Goal: Transaction & Acquisition: Purchase product/service

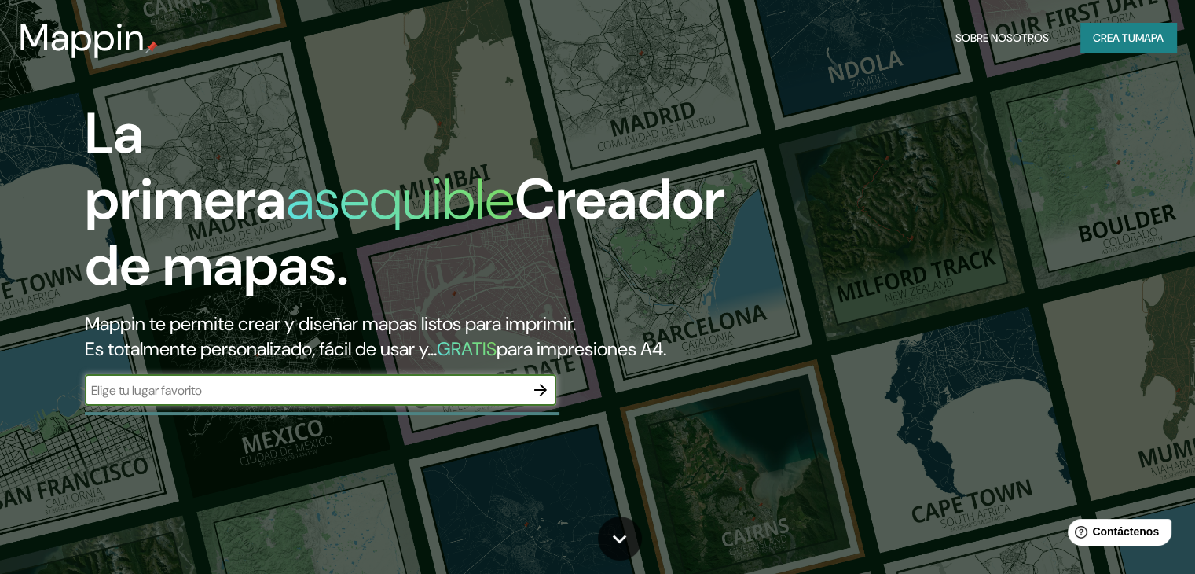
click at [495, 399] on input "text" at bounding box center [305, 390] width 440 height 18
click at [544, 399] on icon "button" at bounding box center [540, 389] width 19 height 19
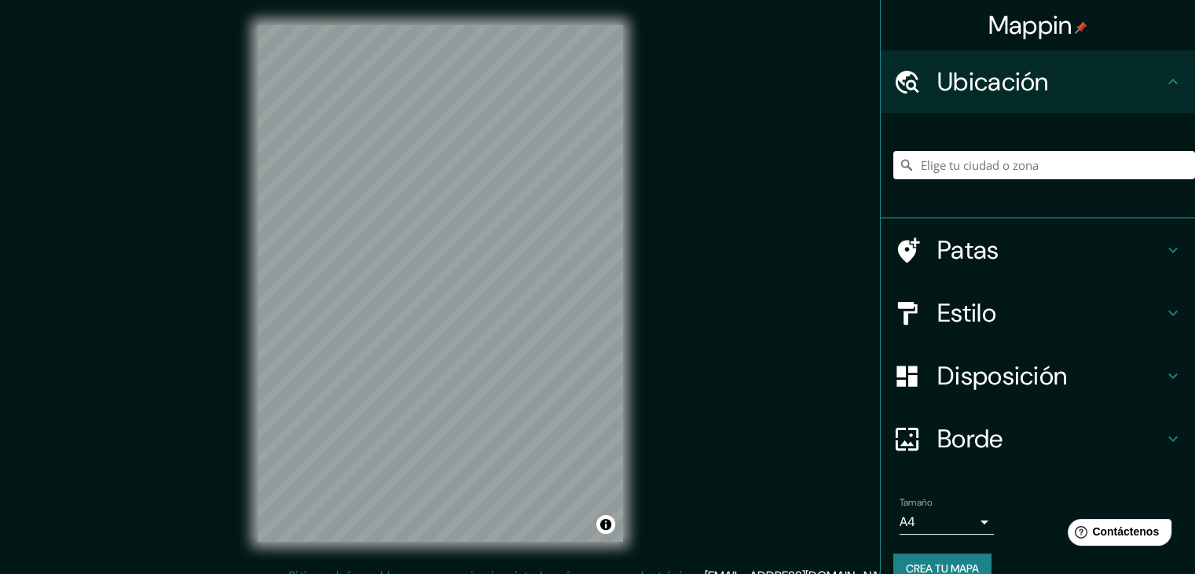
click at [1046, 326] on h4 "Estilo" at bounding box center [1050, 312] width 226 height 31
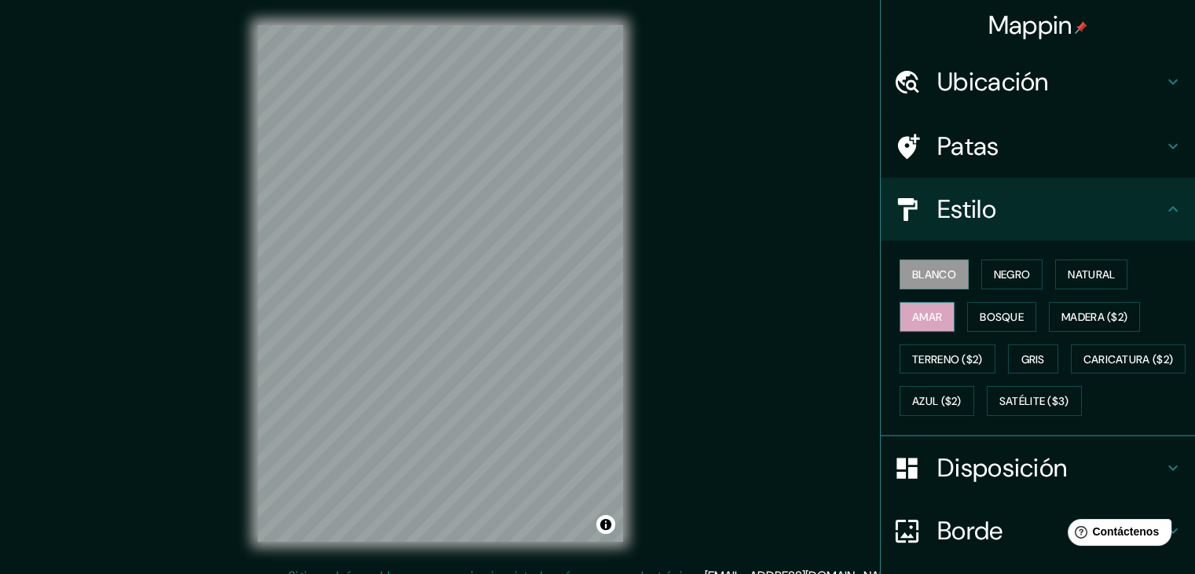
click at [931, 317] on font "Amar" at bounding box center [927, 317] width 30 height 14
click at [1015, 262] on button "Negro" at bounding box center [1012, 274] width 62 height 30
click at [1018, 60] on div "Ubicación" at bounding box center [1038, 81] width 314 height 63
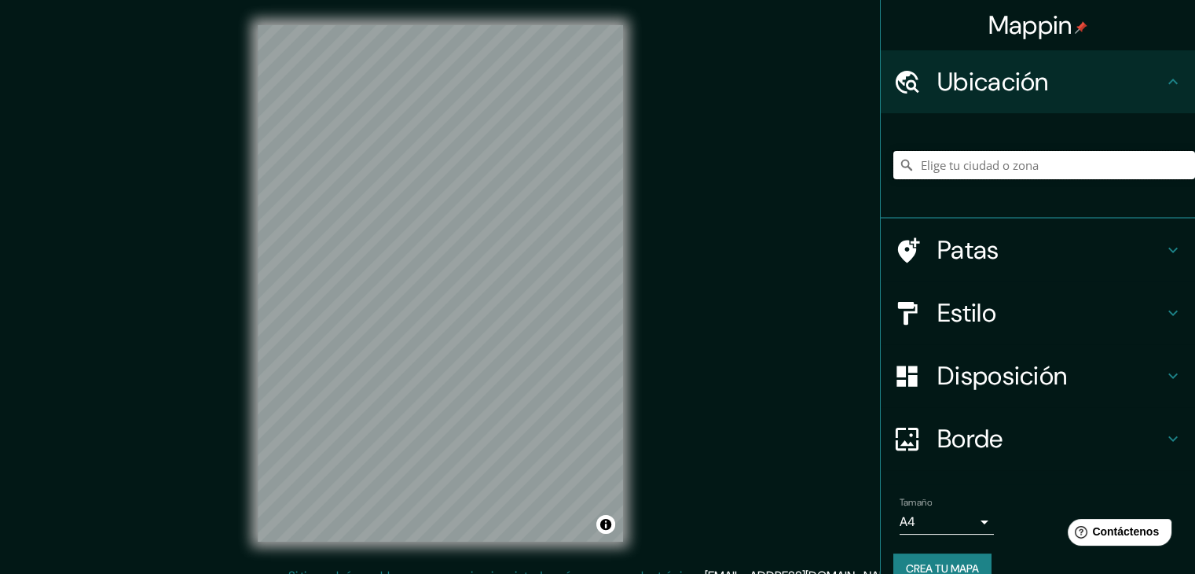
click at [993, 156] on input "Elige tu ciudad o zona" at bounding box center [1044, 165] width 302 height 28
click at [1128, 167] on input "Montenegro, [GEOGRAPHIC_DATA], [GEOGRAPHIC_DATA]" at bounding box center [1044, 165] width 302 height 28
click at [974, 354] on div "Disposición" at bounding box center [1038, 375] width 314 height 63
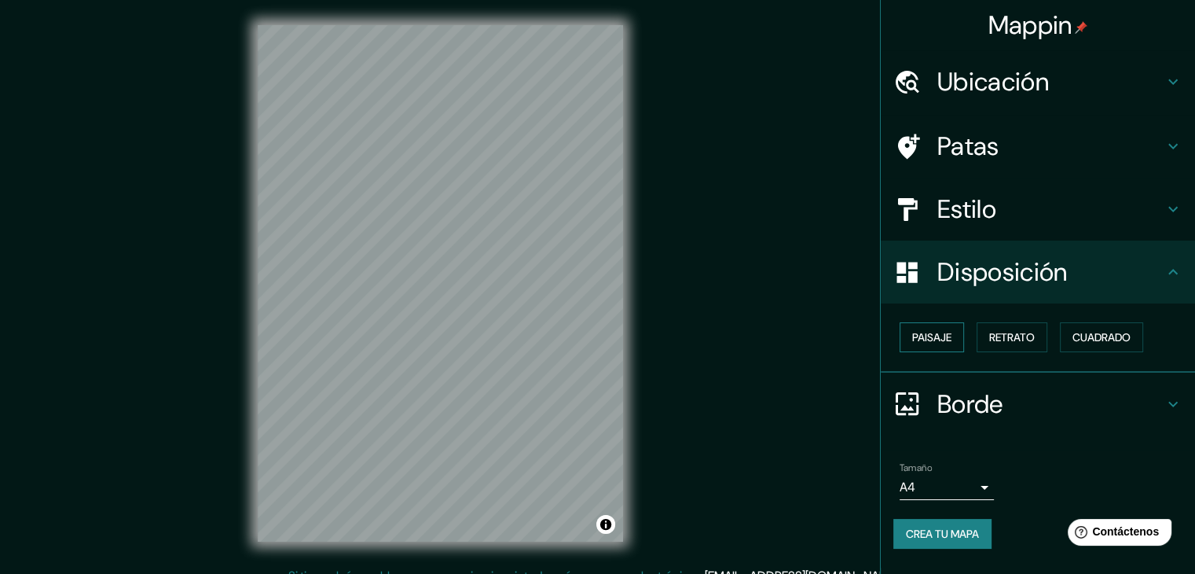
click at [959, 329] on button "Paisaje" at bounding box center [932, 337] width 64 height 30
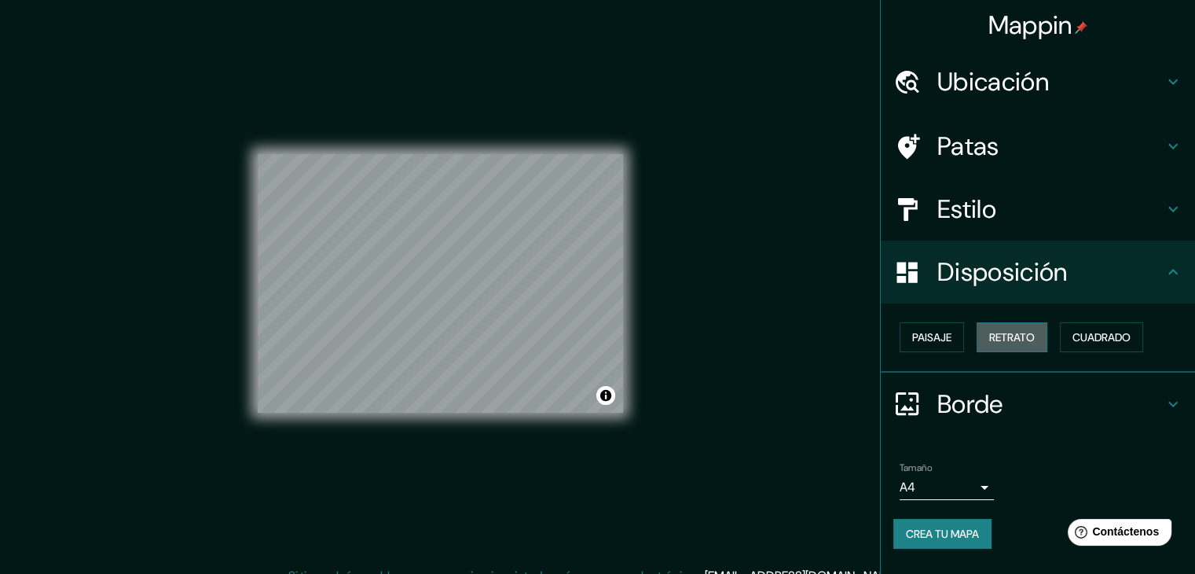
click at [1008, 340] on font "Retrato" at bounding box center [1012, 337] width 46 height 14
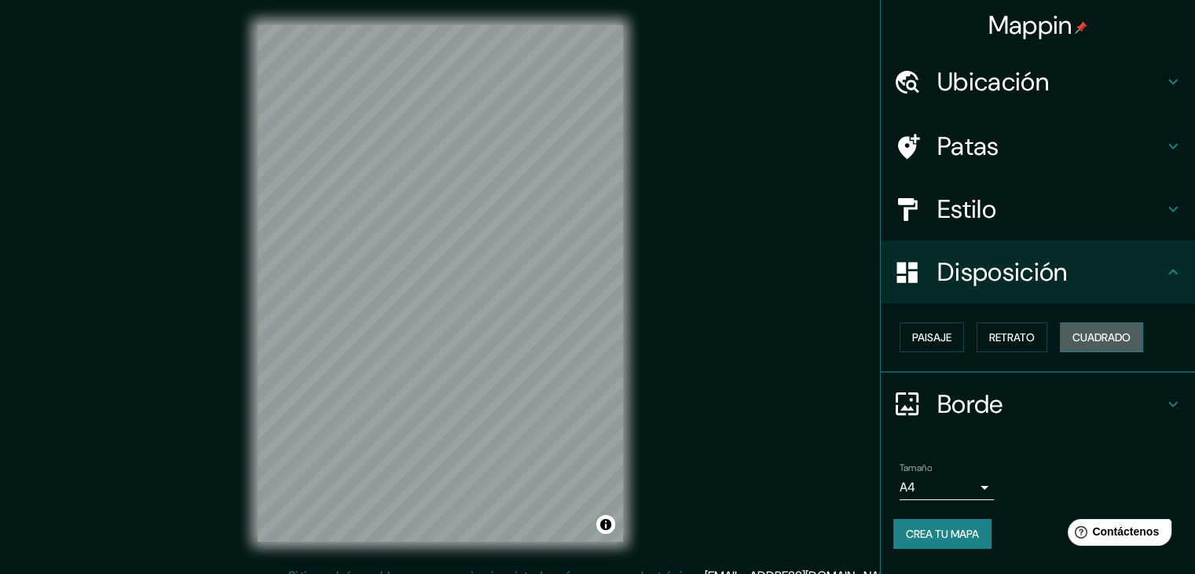
click at [1087, 331] on font "Cuadrado" at bounding box center [1102, 337] width 58 height 14
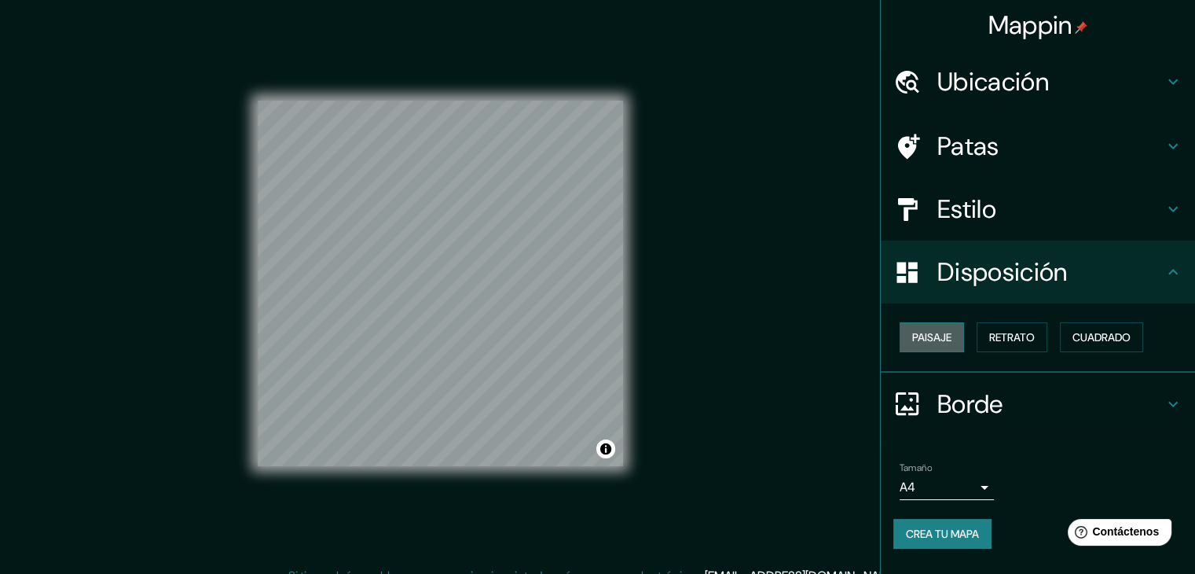
click at [937, 325] on button "Paisaje" at bounding box center [932, 337] width 64 height 30
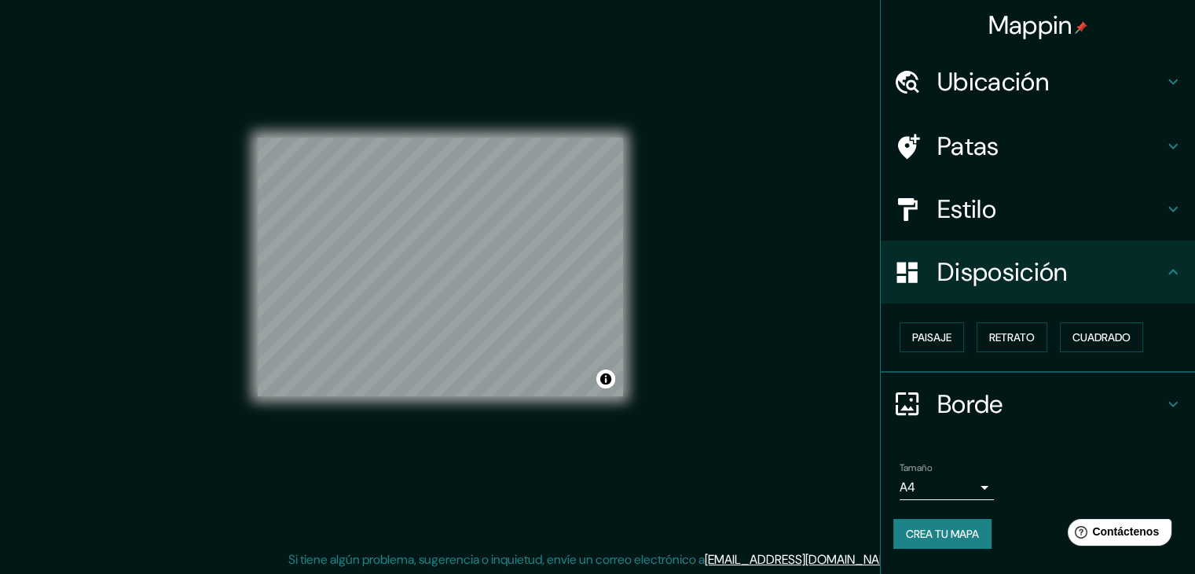
scroll to position [18, 0]
click at [984, 279] on font "Disposición" at bounding box center [1002, 271] width 130 height 33
click at [1018, 274] on font "Disposición" at bounding box center [1002, 271] width 130 height 33
click at [1168, 252] on div "Disposición" at bounding box center [1038, 271] width 314 height 63
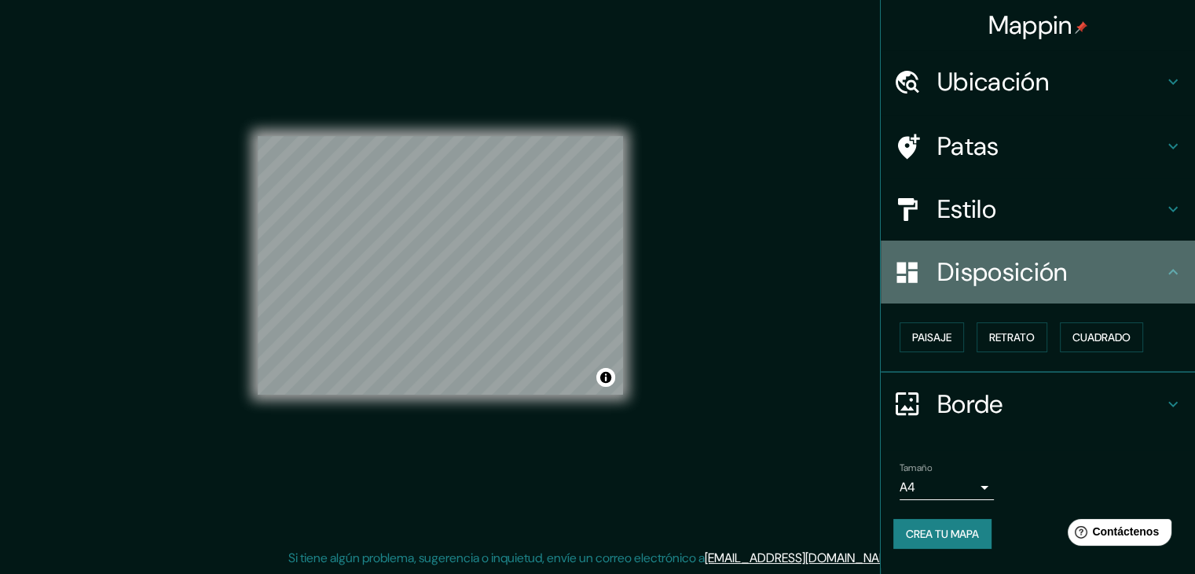
click at [1171, 260] on div "Disposición" at bounding box center [1038, 271] width 314 height 63
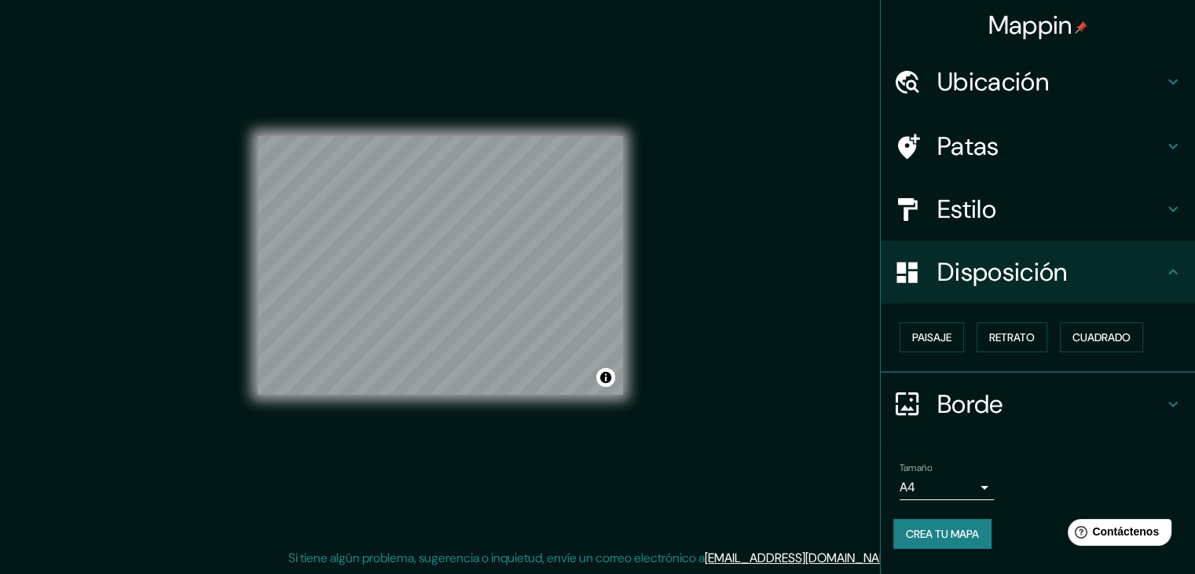
click at [974, 234] on div "Estilo" at bounding box center [1038, 209] width 314 height 63
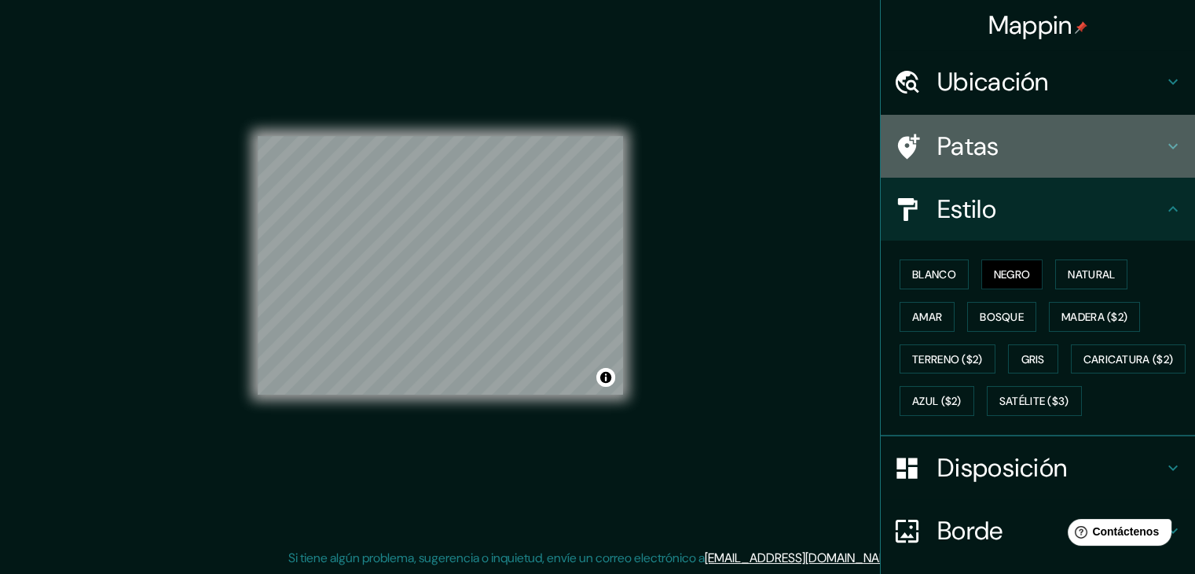
click at [952, 136] on font "Patas" at bounding box center [968, 146] width 62 height 33
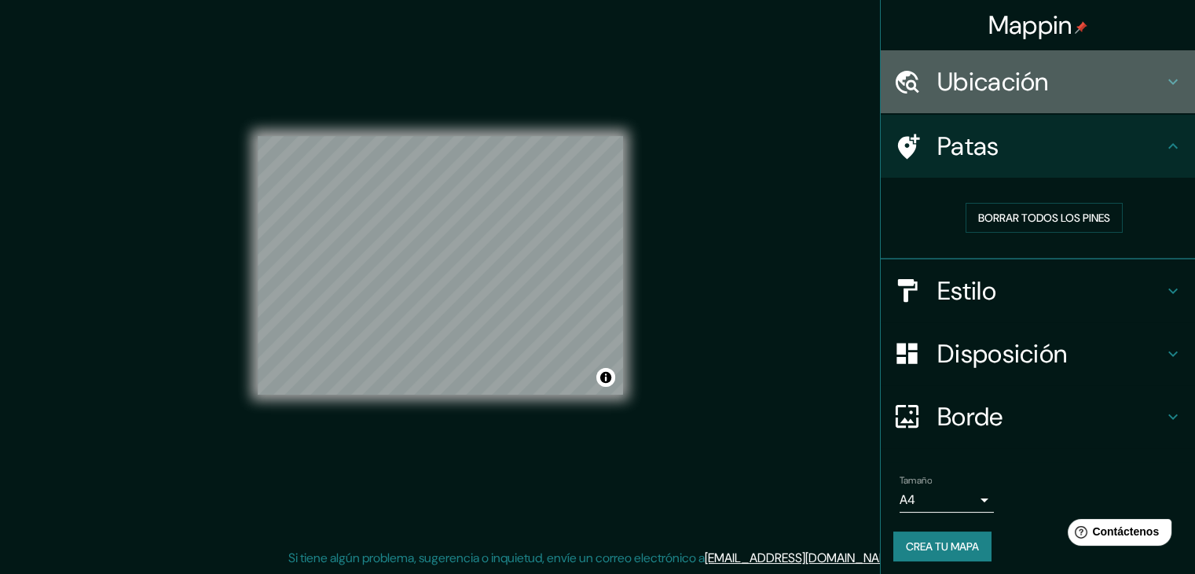
click at [952, 98] on div "Ubicación" at bounding box center [1038, 81] width 314 height 63
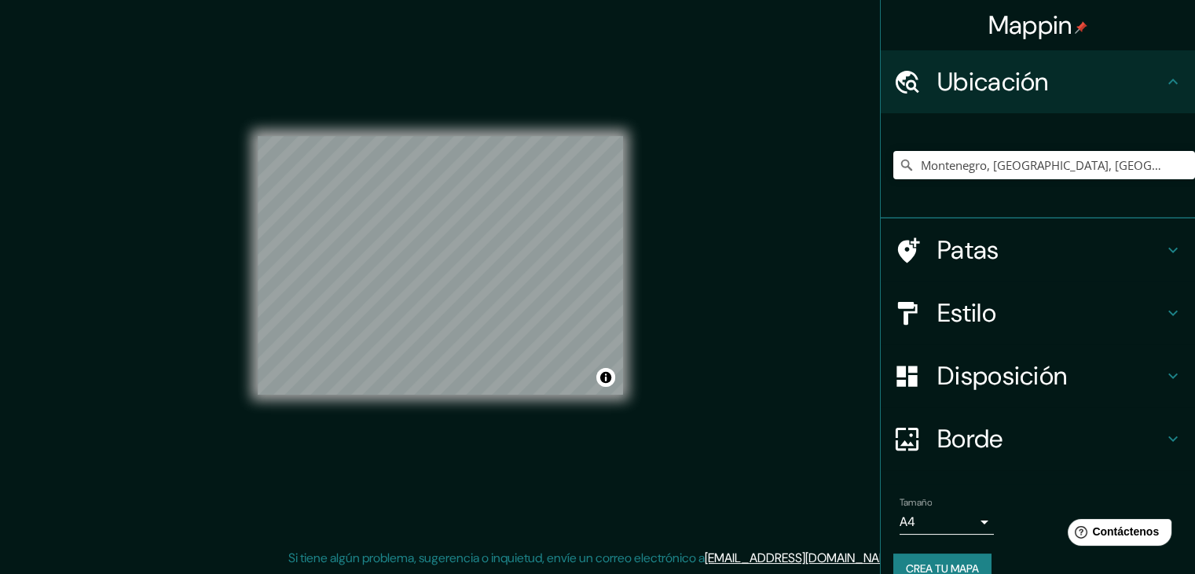
click at [409, 88] on div "© Mapbox © OpenStreetMap Improve this map" at bounding box center [440, 265] width 365 height 516
click at [901, 165] on icon at bounding box center [906, 165] width 11 height 11
click at [899, 163] on icon at bounding box center [907, 165] width 16 height 16
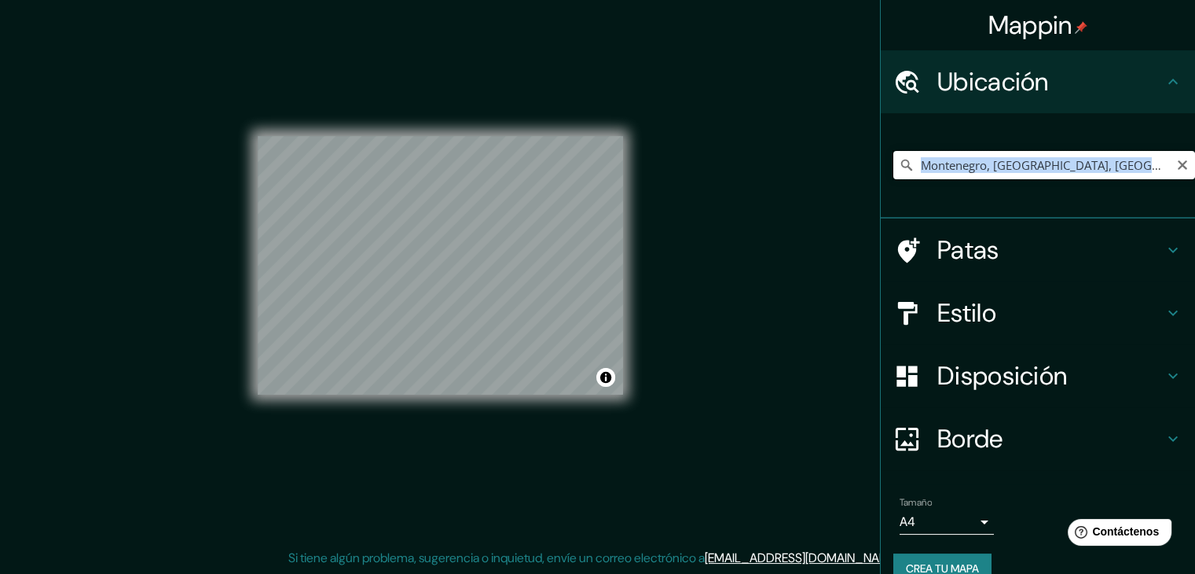
click at [1078, 167] on input "Montenegro, [GEOGRAPHIC_DATA], [GEOGRAPHIC_DATA]" at bounding box center [1044, 165] width 302 height 28
drag, startPoint x: 1091, startPoint y: 163, endPoint x: 985, endPoint y: 185, distance: 108.3
click at [985, 185] on div "Montenegro, [GEOGRAPHIC_DATA], [GEOGRAPHIC_DATA]" at bounding box center [1044, 165] width 302 height 79
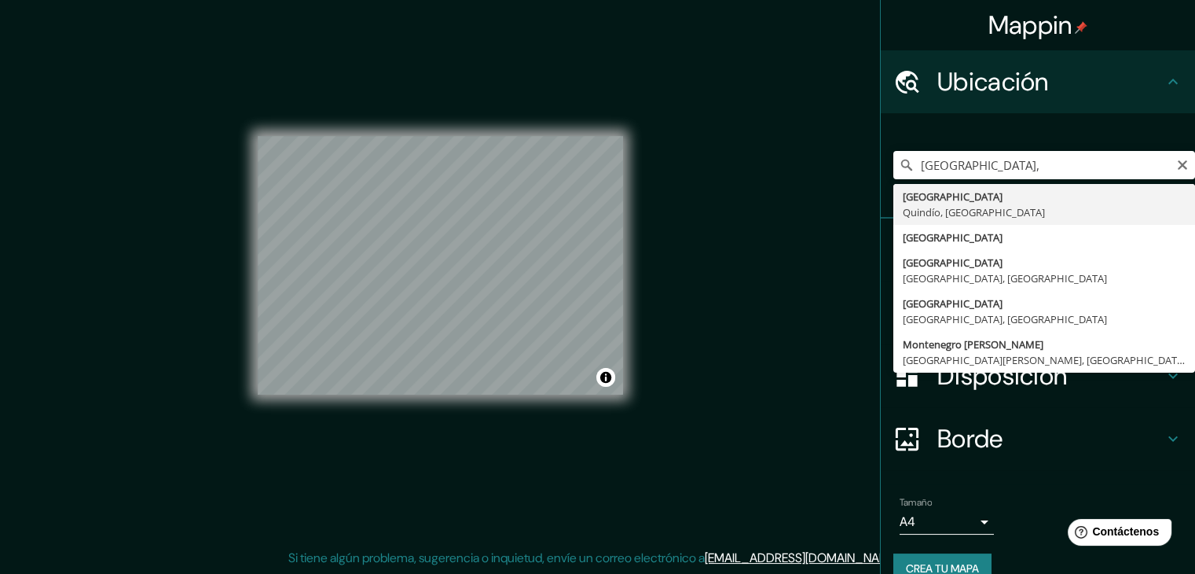
type input "Montenegro, [GEOGRAPHIC_DATA], [GEOGRAPHIC_DATA]"
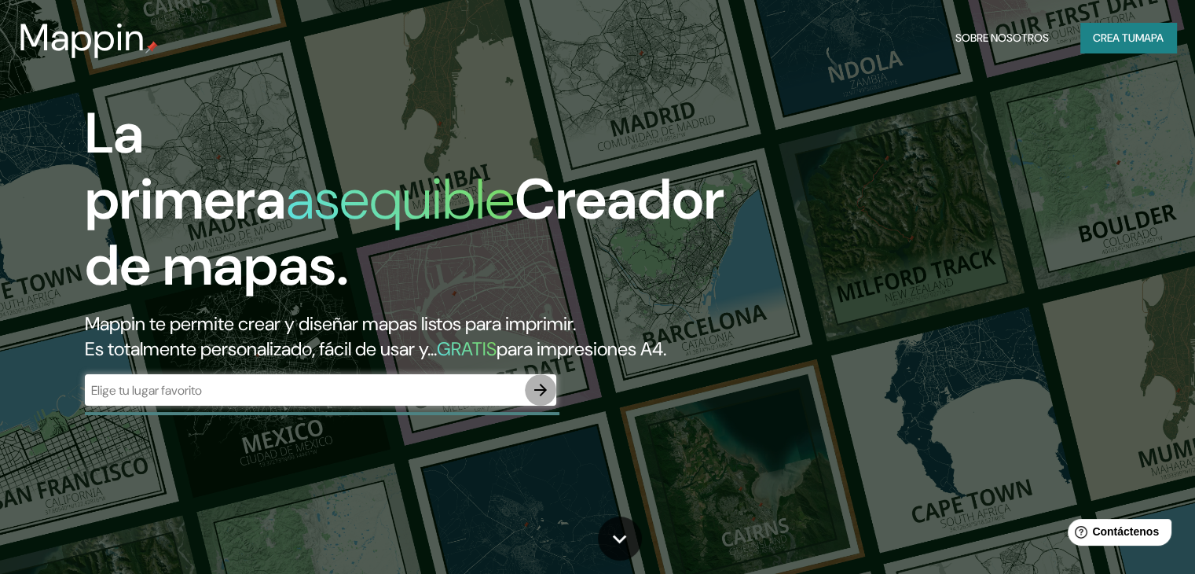
click at [545, 399] on icon "button" at bounding box center [540, 389] width 19 height 19
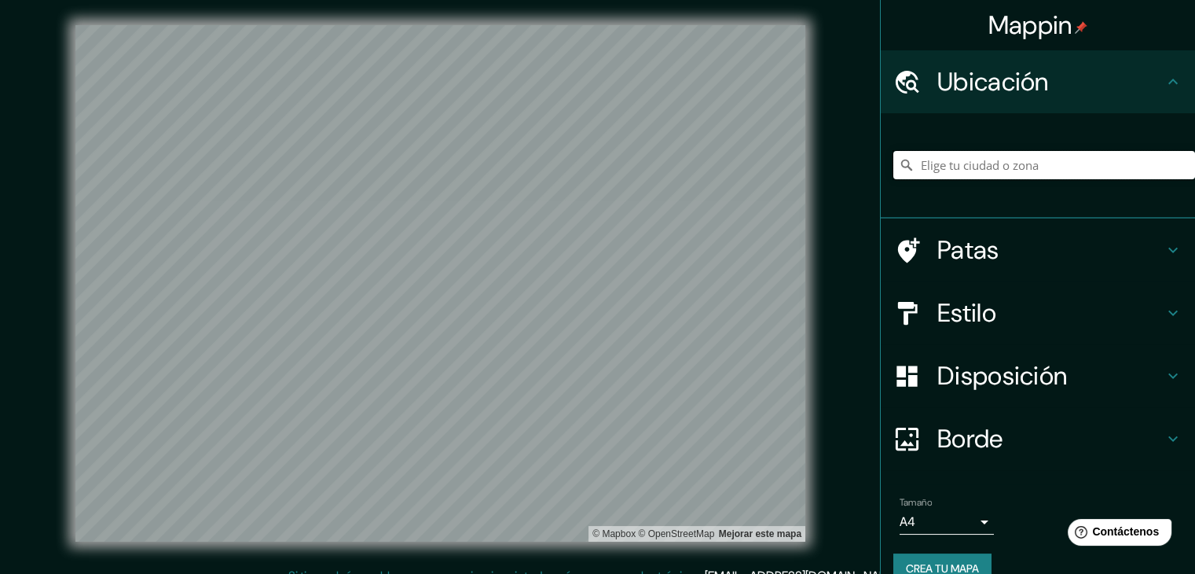
click at [1084, 170] on input "Elige tu ciudad o zona" at bounding box center [1044, 165] width 302 height 28
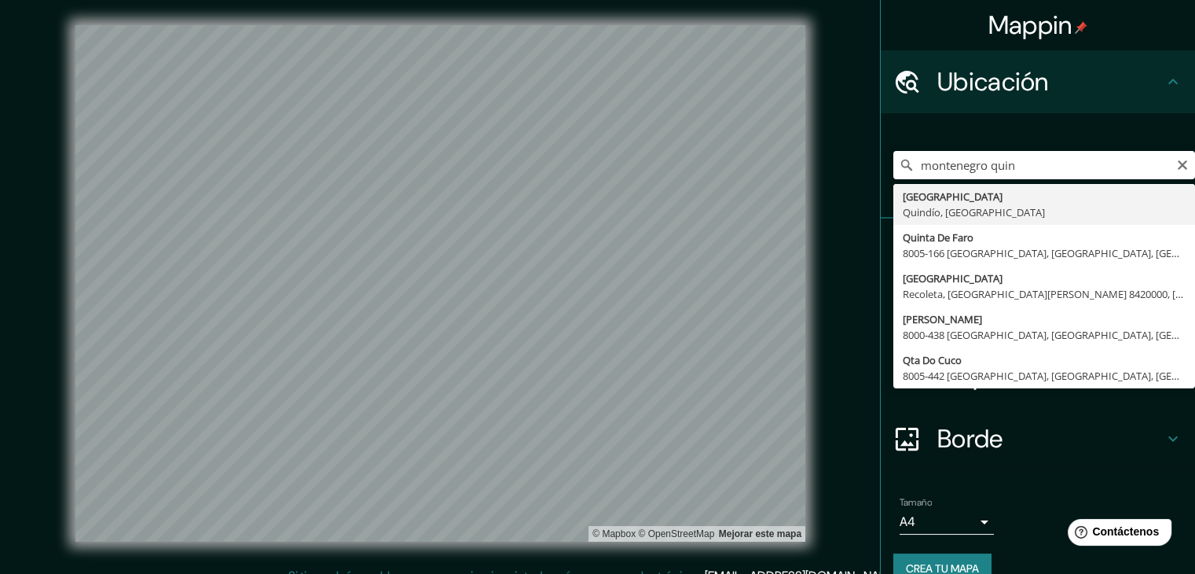
type input "Montenegro, [GEOGRAPHIC_DATA], [GEOGRAPHIC_DATA]"
